Goal: Task Accomplishment & Management: Use online tool/utility

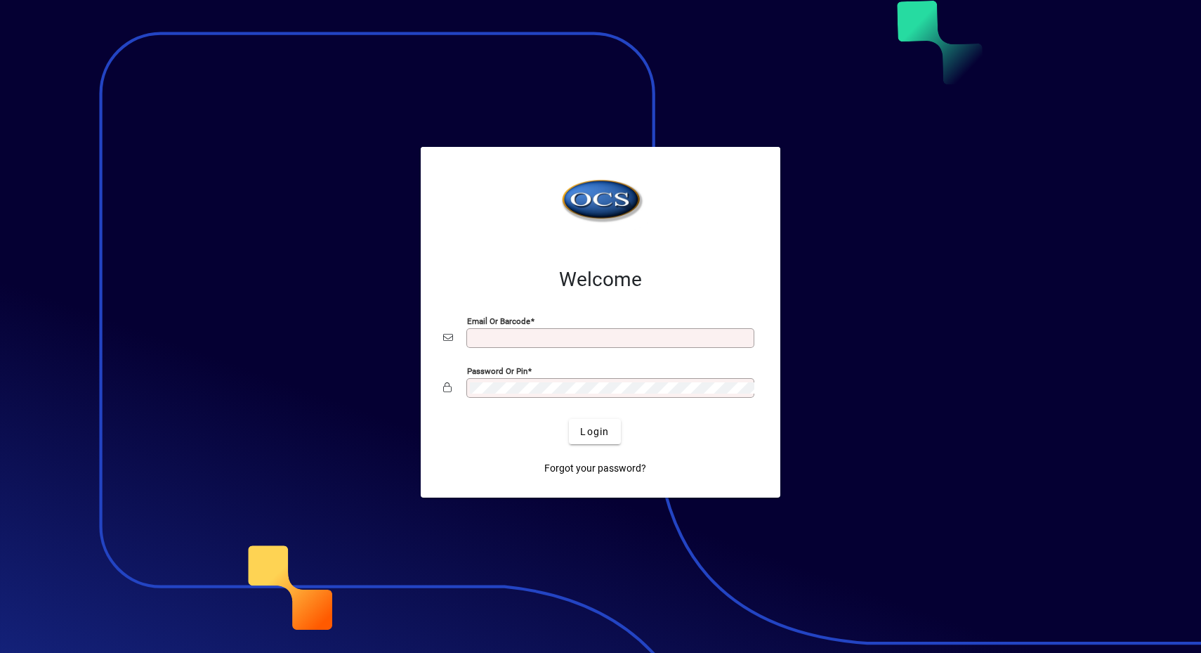
type input "**********"
click at [594, 435] on span "Login" at bounding box center [594, 431] width 29 height 15
